Goal: Find contact information: Find contact information

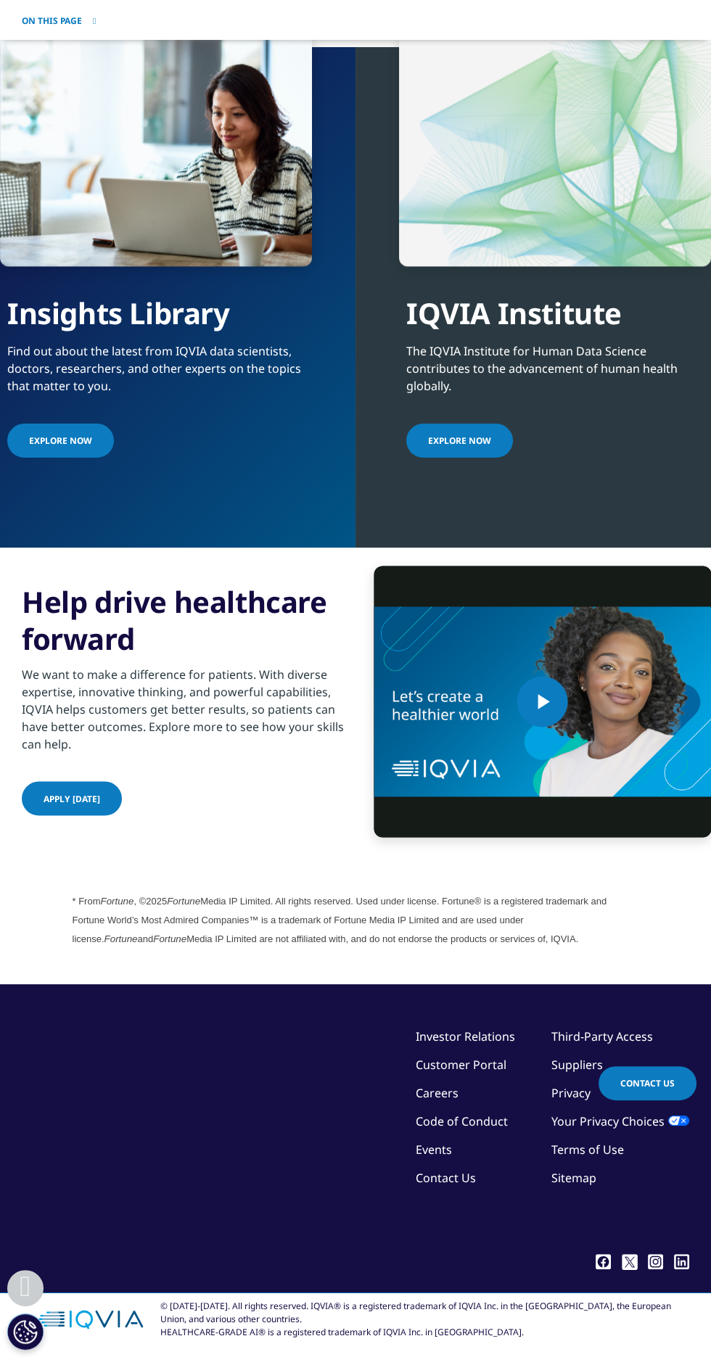
click at [500, 1045] on link "Investor Relations" at bounding box center [465, 1037] width 99 height 16
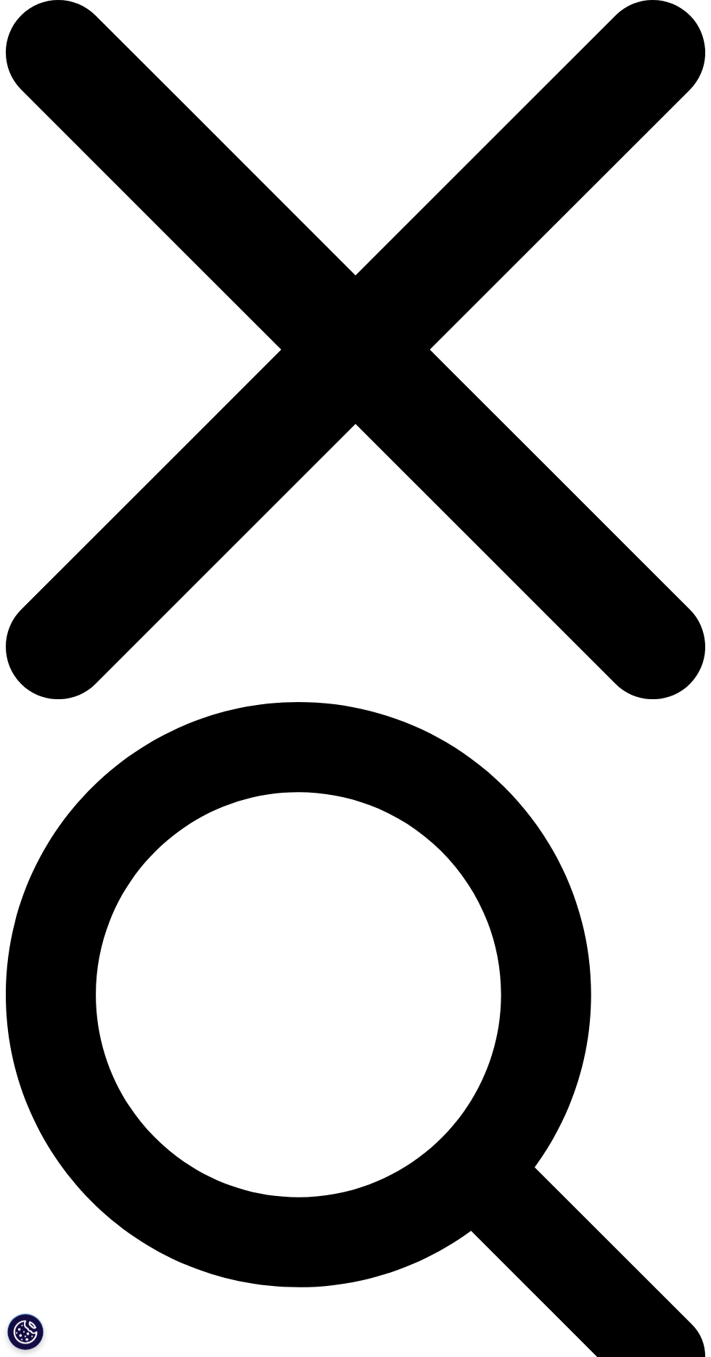
scroll to position [23, 0]
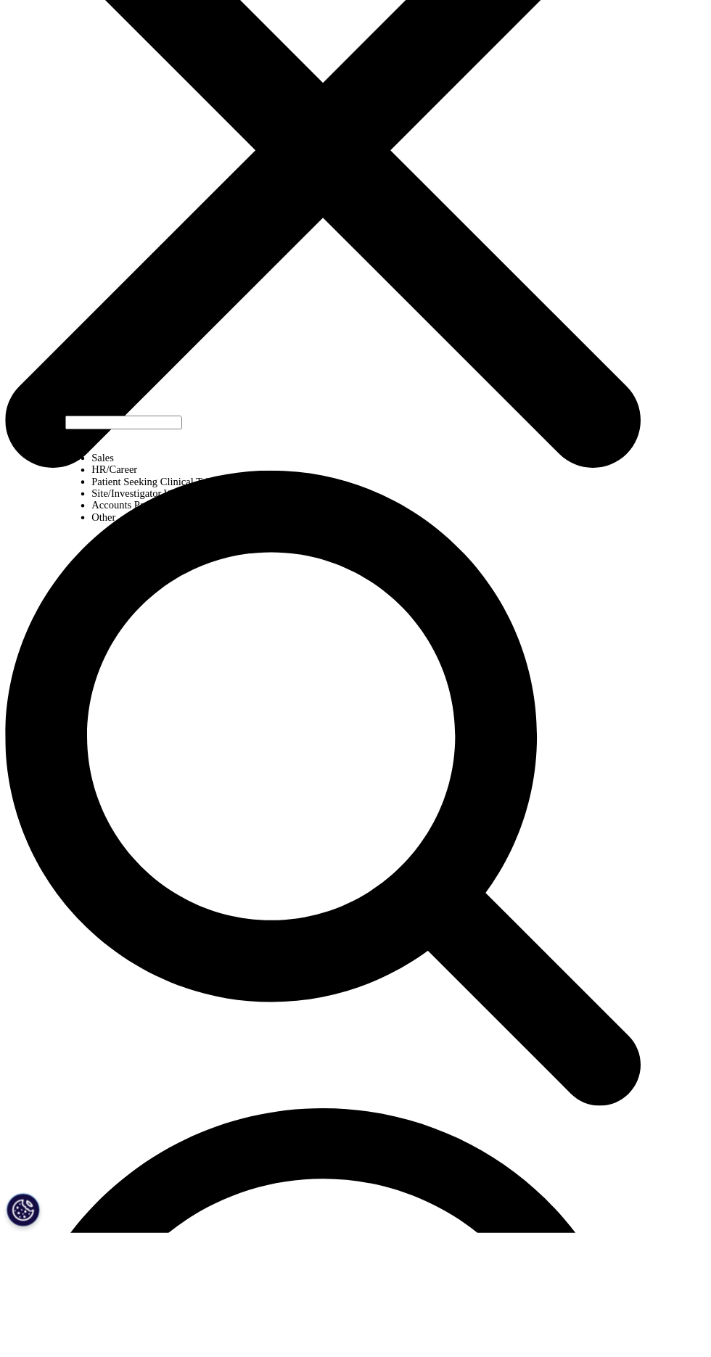
scroll to position [206, 0]
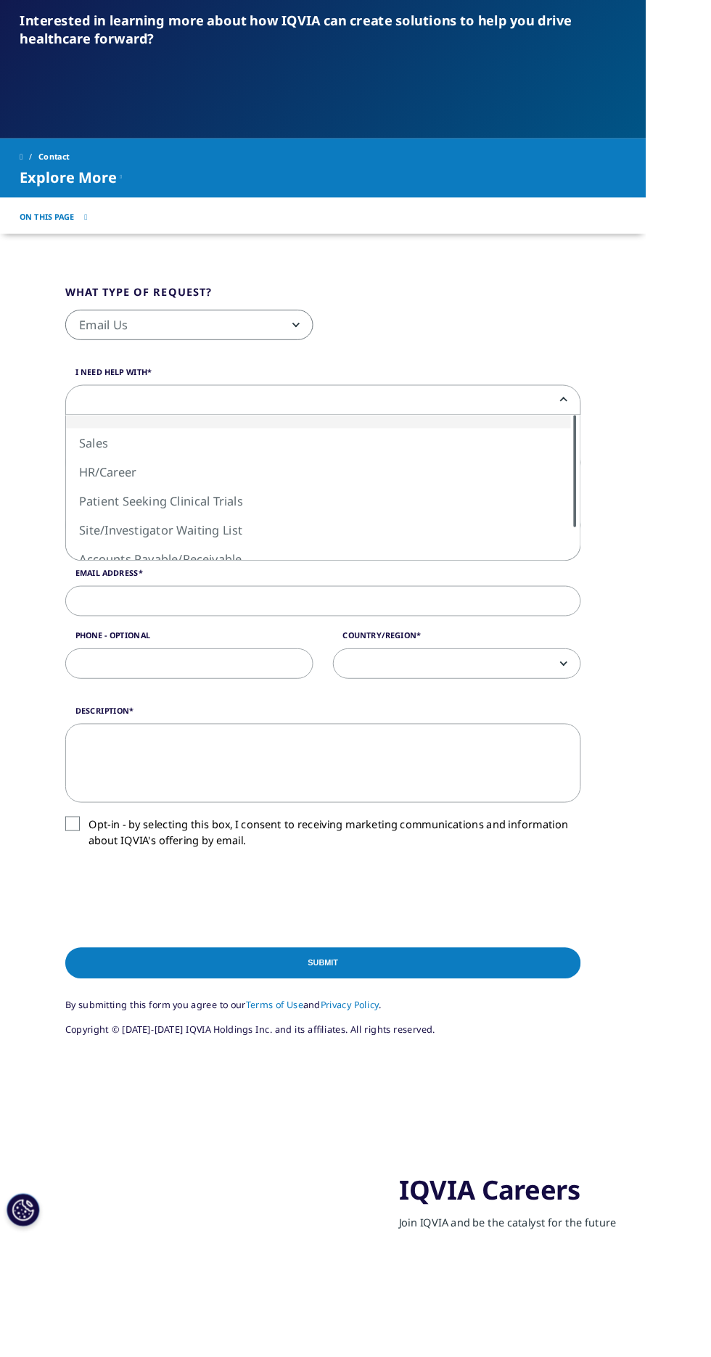
select select "HR/Career"
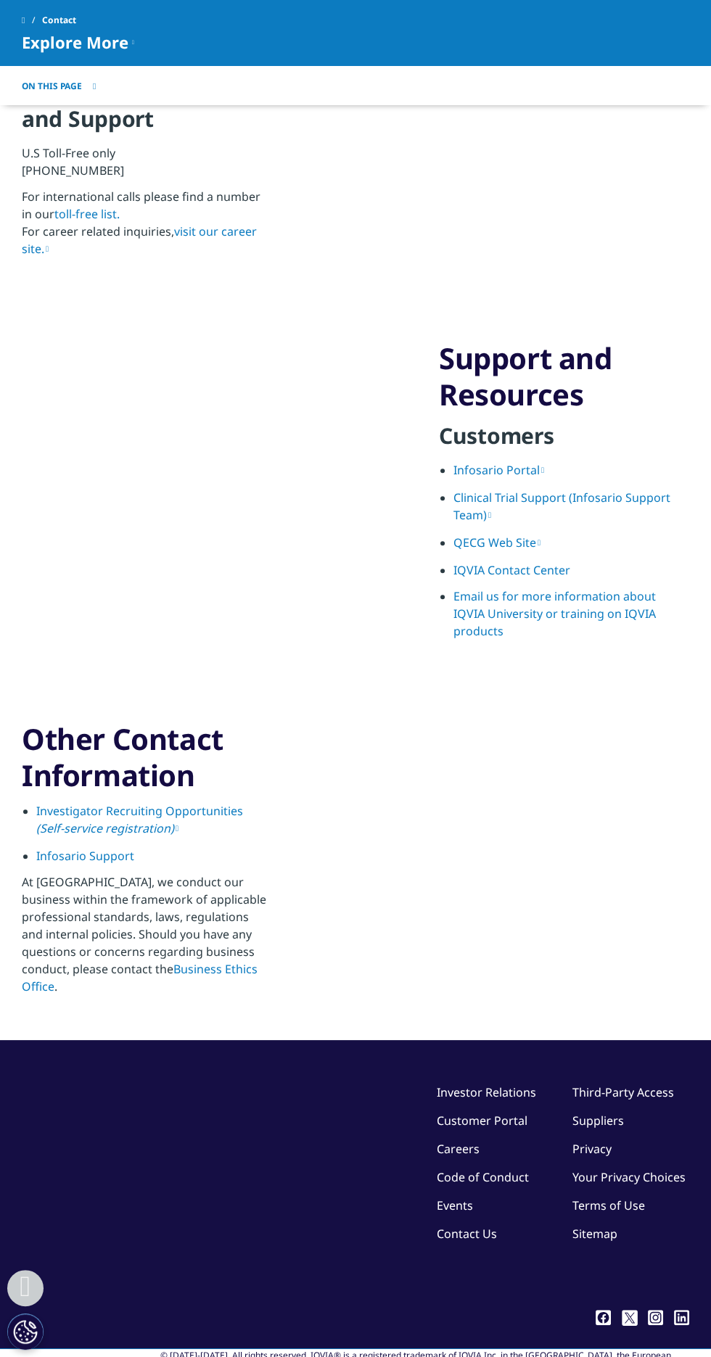
scroll to position [1726, 0]
